Goal: Task Accomplishment & Management: Use online tool/utility

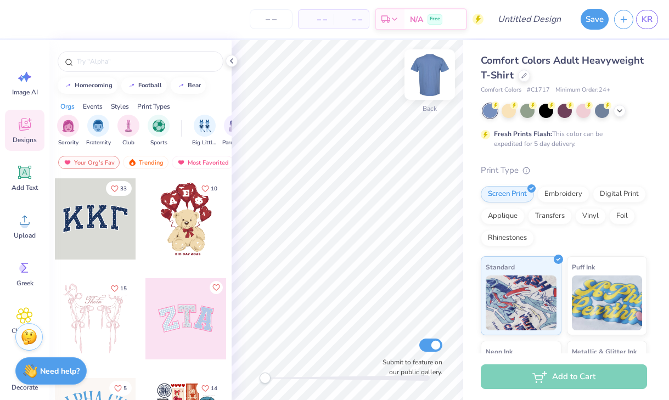
click at [432, 80] on img at bounding box center [430, 75] width 44 height 44
click at [527, 75] on div at bounding box center [524, 75] width 12 height 12
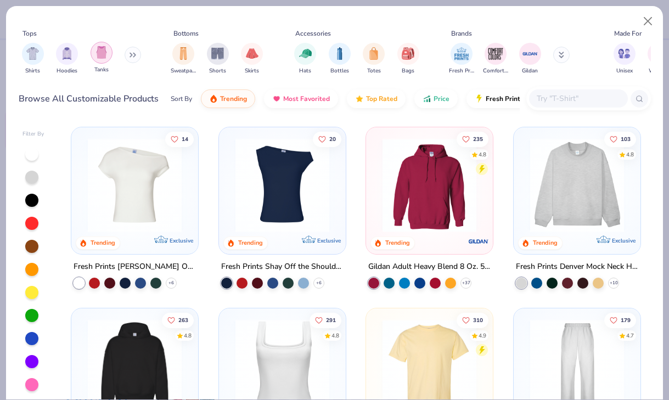
click at [101, 59] on img "filter for Tanks" at bounding box center [102, 52] width 12 height 13
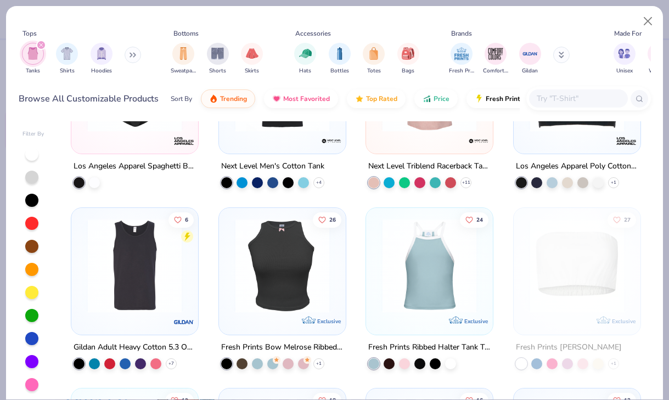
scroll to position [1556, 0]
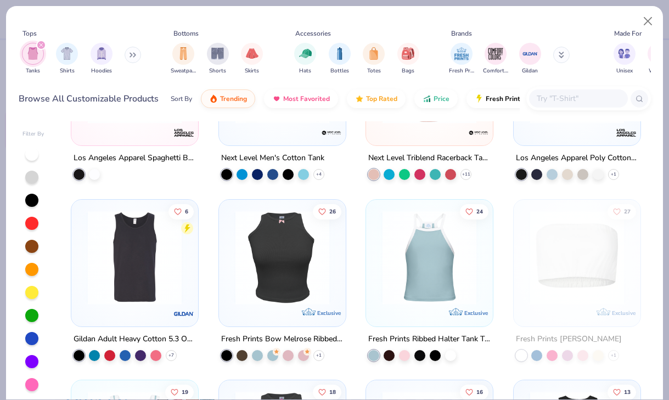
click at [137, 272] on img at bounding box center [134, 257] width 105 height 94
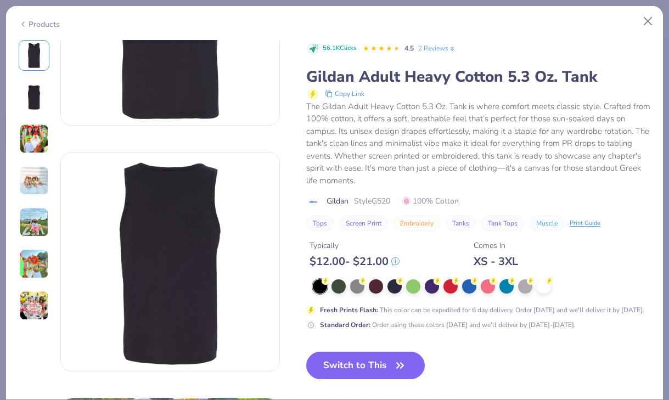
scroll to position [136, 0]
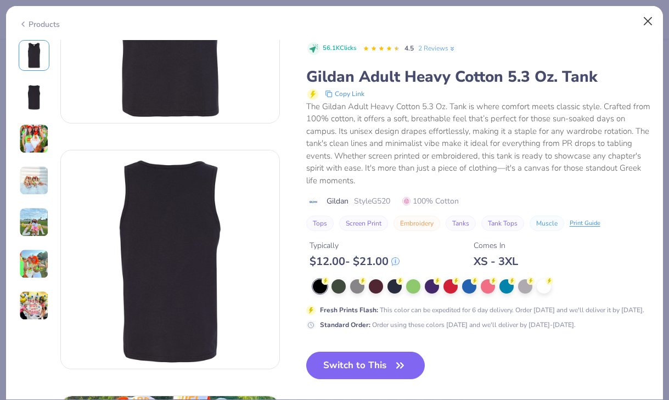
click at [649, 14] on button "Close" at bounding box center [648, 21] width 21 height 21
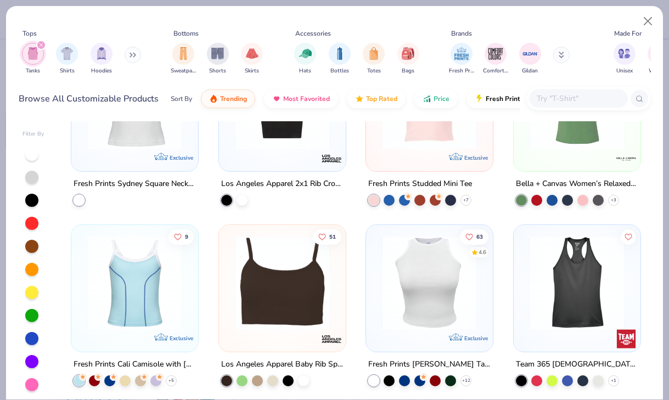
scroll to position [629, 0]
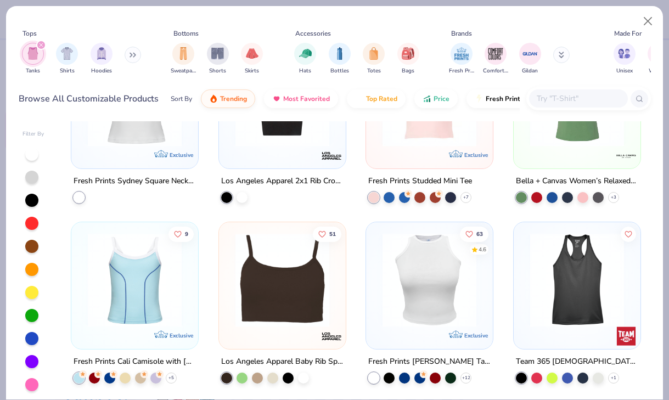
click at [579, 294] on img at bounding box center [577, 280] width 105 height 94
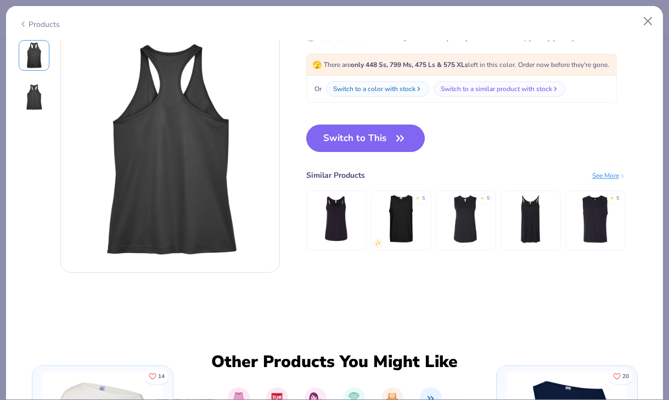
scroll to position [69, 0]
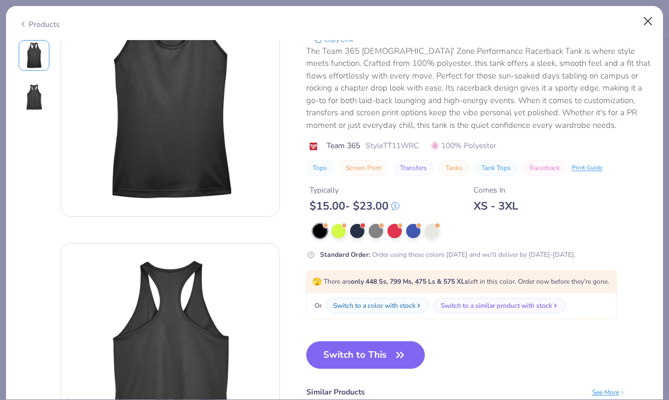
click at [647, 22] on button "Close" at bounding box center [648, 21] width 21 height 21
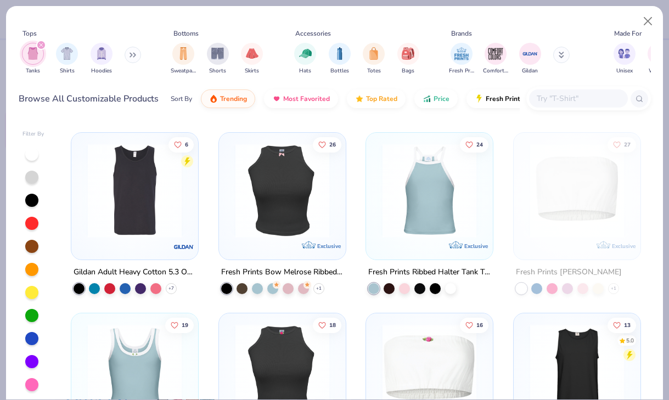
scroll to position [1619, 0]
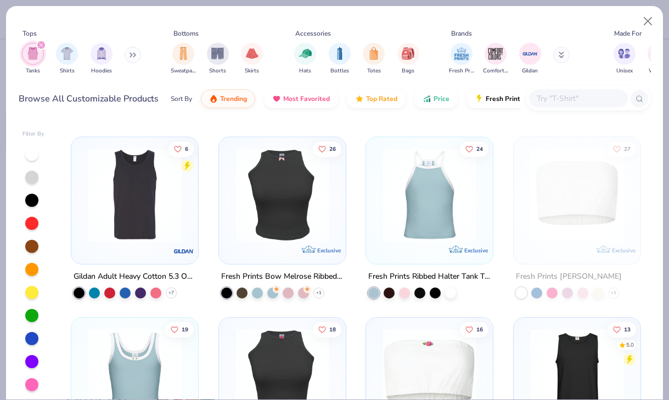
click at [147, 226] on img at bounding box center [134, 195] width 105 height 94
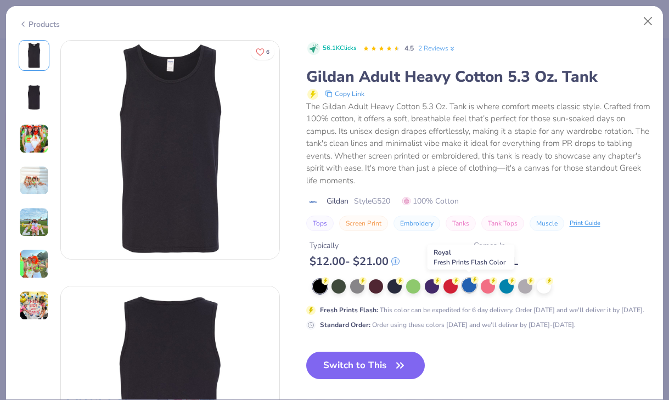
click at [468, 287] on div at bounding box center [469, 285] width 14 height 14
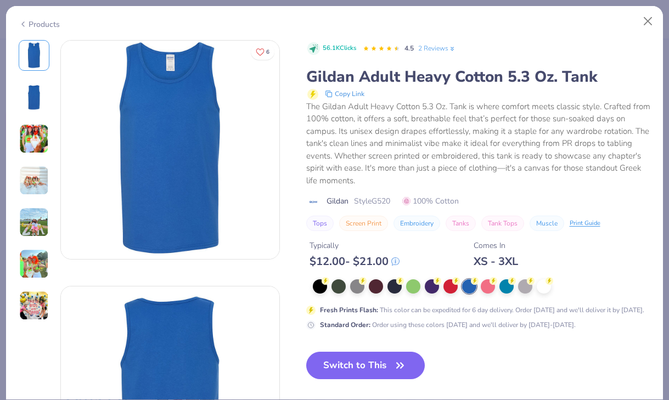
click at [35, 130] on img at bounding box center [34, 139] width 30 height 30
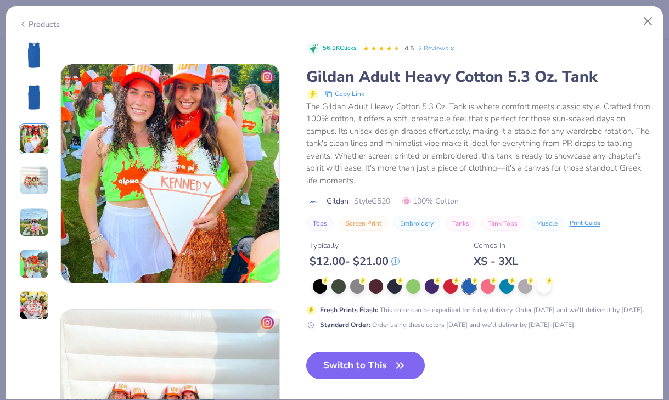
scroll to position [492, 0]
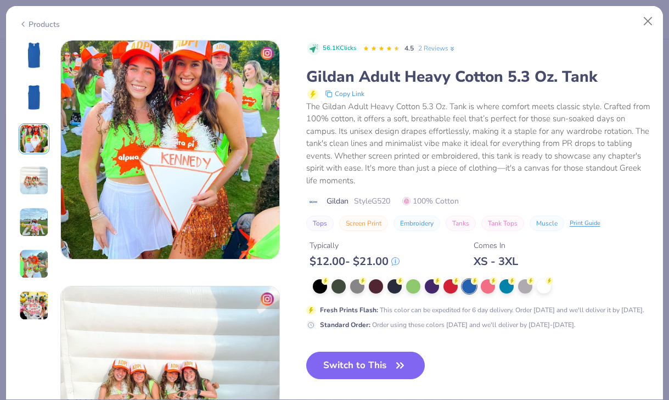
click at [37, 177] on img at bounding box center [34, 181] width 30 height 30
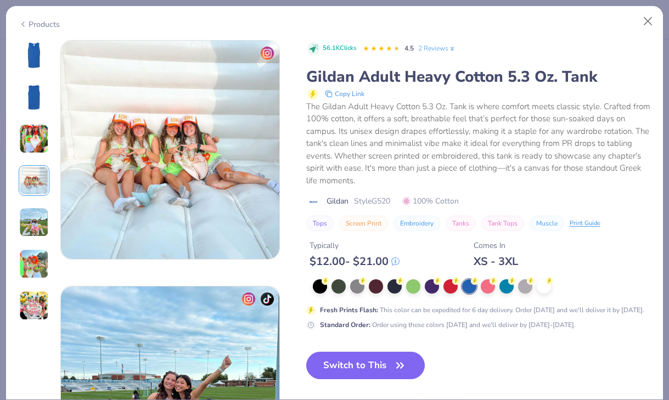
click at [35, 213] on img at bounding box center [34, 223] width 30 height 30
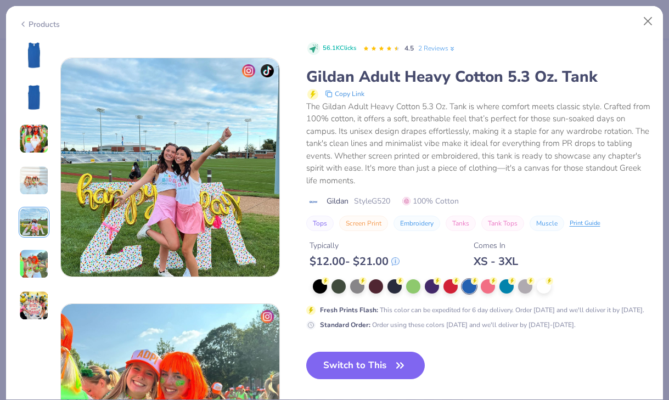
scroll to position [984, 0]
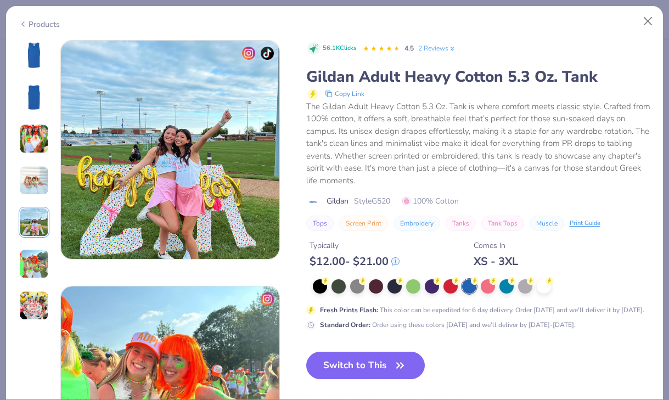
click at [35, 256] on img at bounding box center [34, 264] width 30 height 30
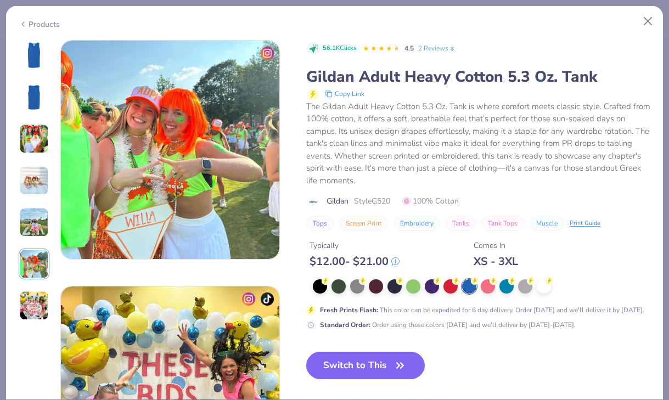
click at [35, 303] on img at bounding box center [34, 306] width 30 height 30
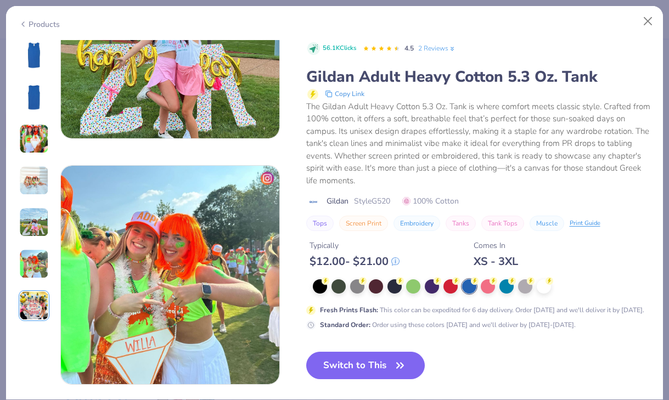
scroll to position [1105, 0]
click at [360, 360] on button "Switch to This" at bounding box center [365, 365] width 119 height 27
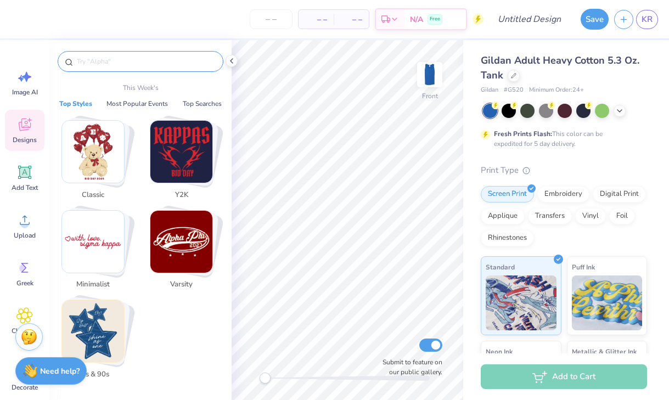
click at [135, 63] on input "text" at bounding box center [146, 61] width 141 height 11
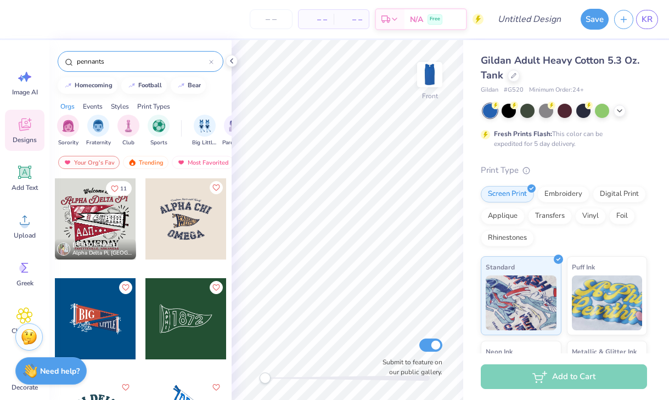
type input "pennants"
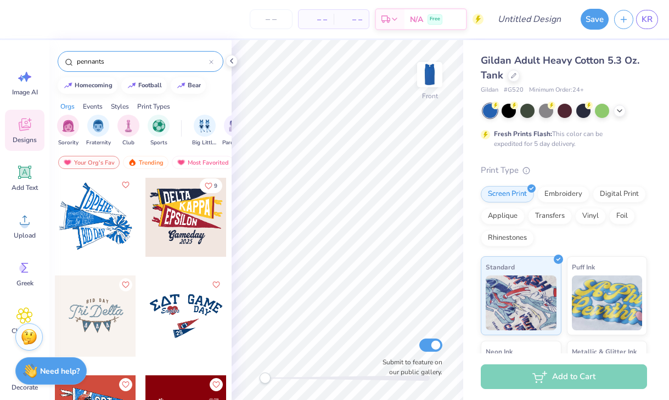
scroll to position [107, 0]
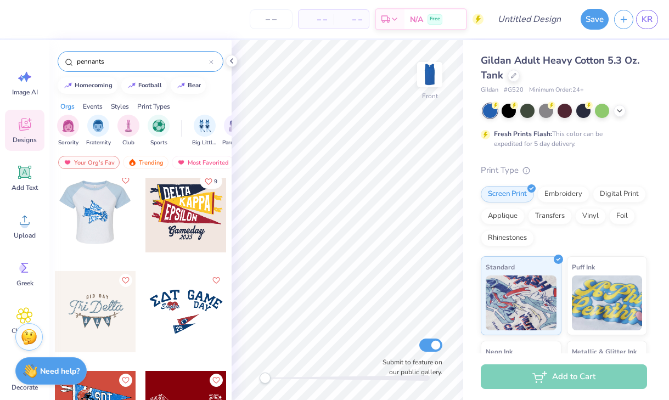
click at [104, 219] on div at bounding box center [94, 211] width 81 height 81
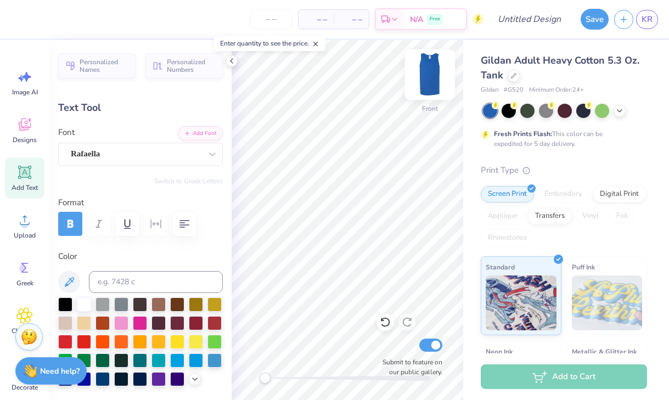
type textarea "A"
click at [388, 323] on icon at bounding box center [385, 322] width 11 height 11
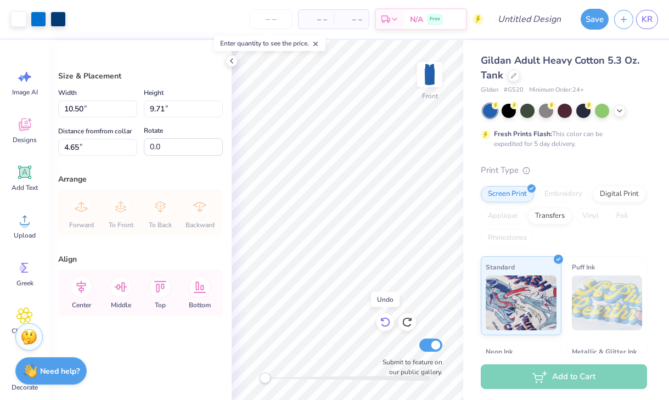
click at [380, 324] on icon at bounding box center [385, 322] width 11 height 11
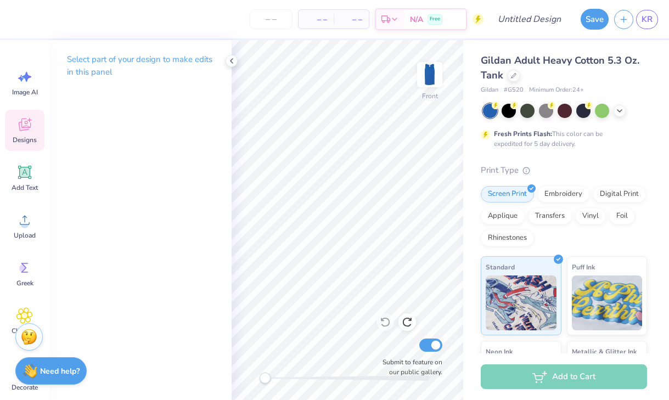
click at [26, 136] on span "Designs" at bounding box center [25, 140] width 24 height 9
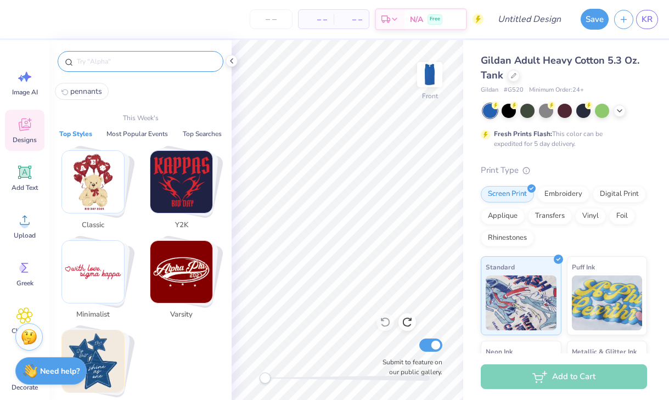
click at [133, 66] on input "text" at bounding box center [146, 61] width 141 height 11
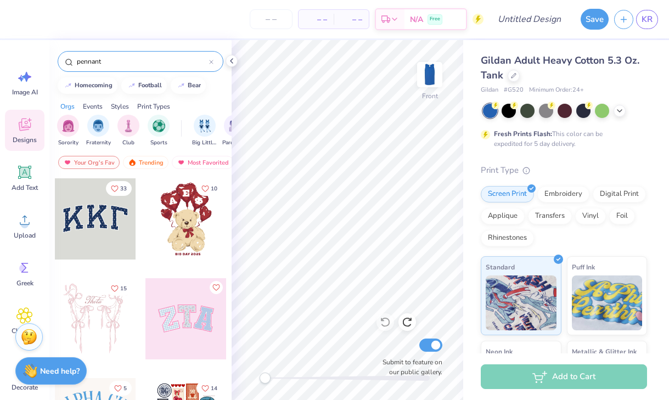
type input "pennant"
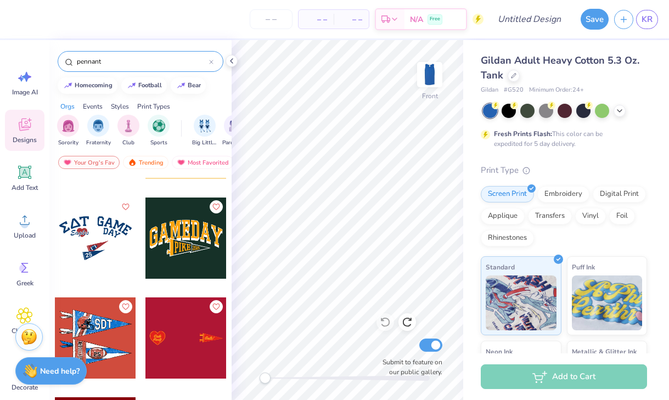
scroll to position [903, 0]
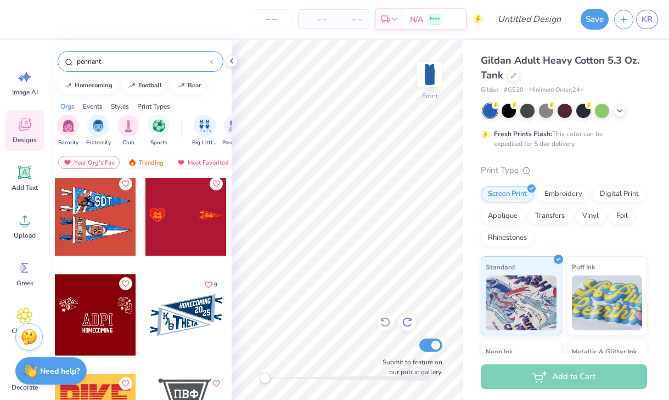
click at [405, 323] on icon at bounding box center [407, 322] width 11 height 11
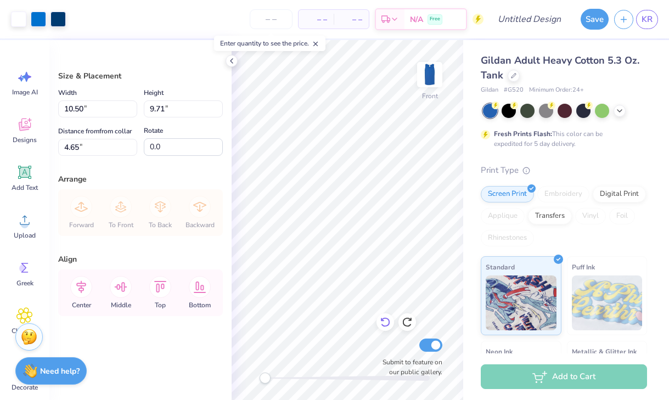
click at [385, 319] on icon at bounding box center [384, 323] width 9 height 10
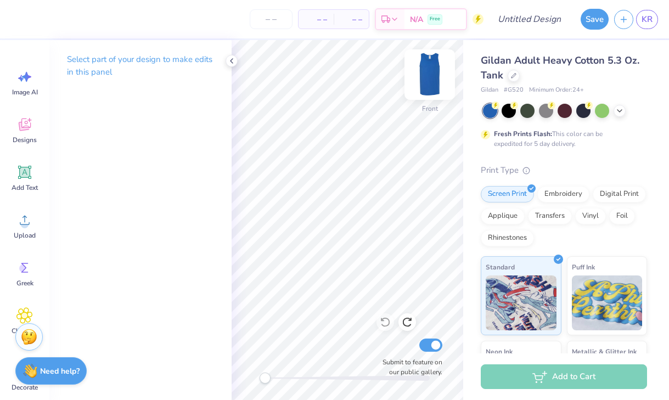
click at [426, 72] on img at bounding box center [430, 75] width 44 height 44
click at [29, 85] on div "Image AI" at bounding box center [25, 82] width 40 height 41
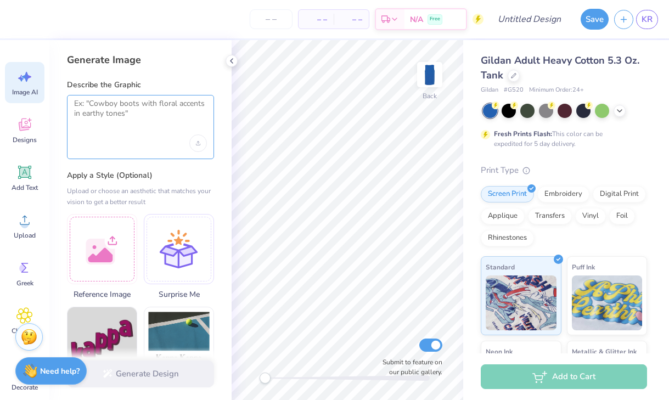
click at [107, 115] on textarea at bounding box center [140, 112] width 133 height 27
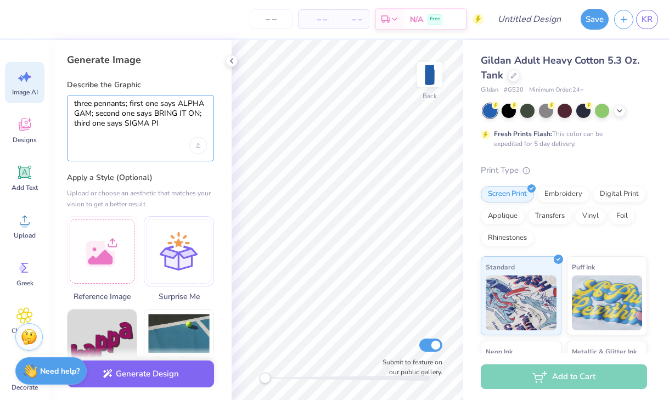
click at [197, 110] on textarea "three pennants; first one says ALPHA GAM; second one says BRING IT ON; third on…" at bounding box center [140, 114] width 133 height 30
type textarea "three pennants; first one says ALPHA GAM; second one says BRING IT ON; third on…"
click at [154, 138] on div at bounding box center [140, 146] width 133 height 18
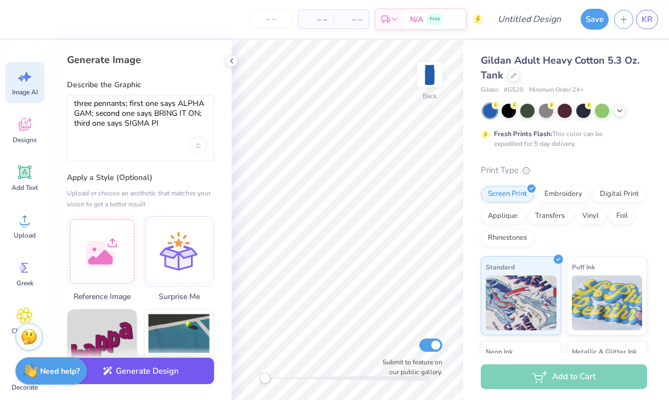
click at [130, 369] on button "Generate Design" at bounding box center [140, 371] width 147 height 27
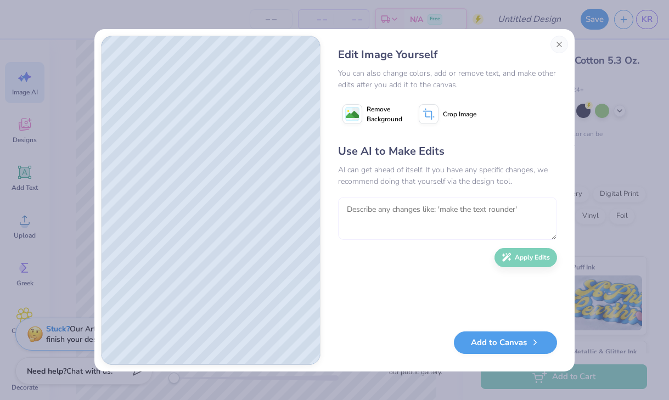
click at [450, 212] on textarea at bounding box center [447, 218] width 219 height 43
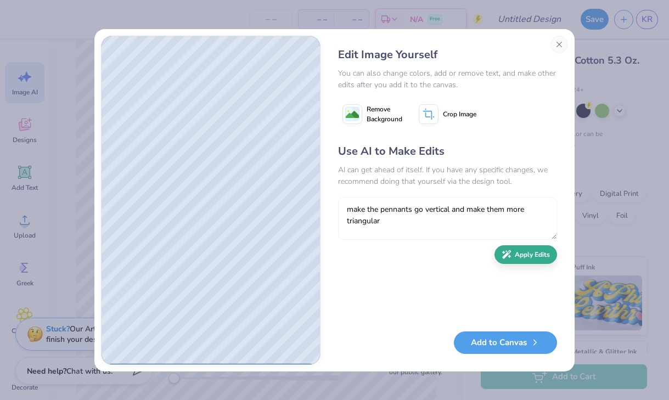
type textarea "make the pennants go vertical and make them more triangular"
click at [552, 256] on button "Apply Edits" at bounding box center [526, 254] width 63 height 19
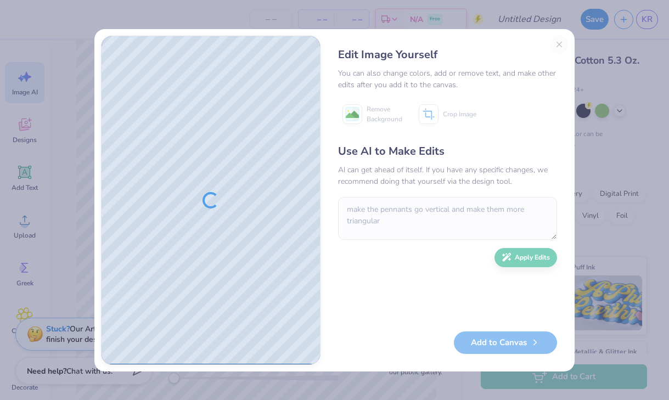
click at [559, 46] on div "Edit Image Yourself You can also change colors, add or remove text, and make ot…" at bounding box center [447, 200] width 241 height 329
click at [557, 44] on div "Edit Image Yourself You can also change colors, add or remove text, and make ot…" at bounding box center [447, 200] width 241 height 329
click at [557, 42] on div "Edit Image Yourself You can also change colors, add or remove text, and make ot…" at bounding box center [447, 200] width 241 height 329
